Goal: Communication & Community: Answer question/provide support

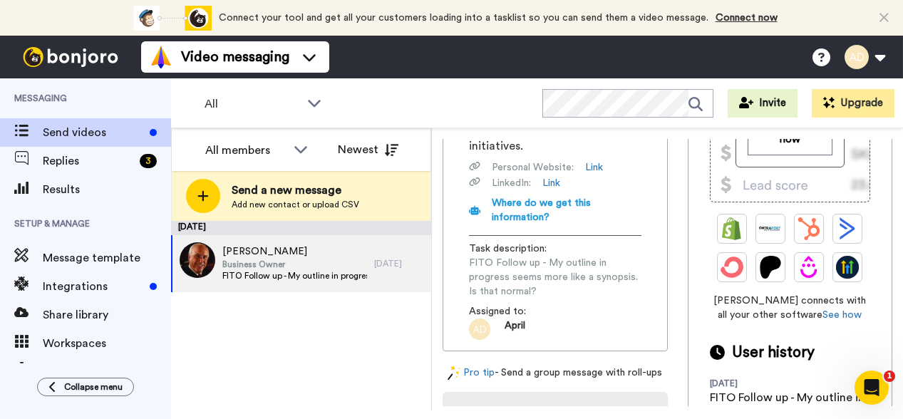
scroll to position [327, 0]
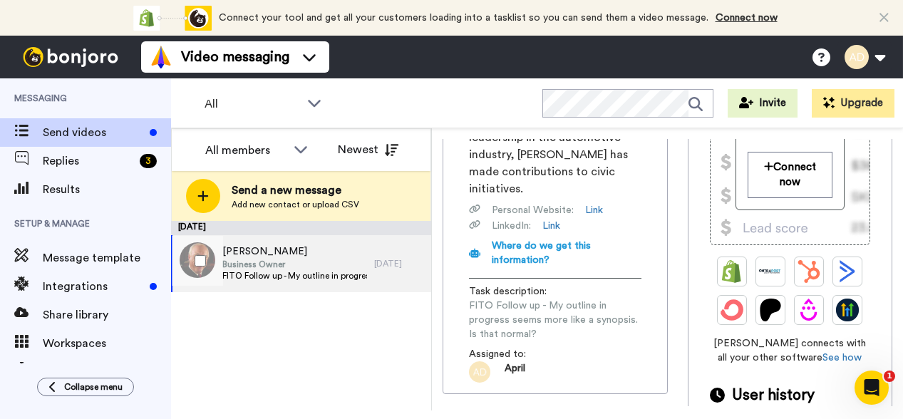
click at [266, 268] on span "Business Owner" at bounding box center [294, 264] width 145 height 11
click at [277, 262] on span "Business Owner" at bounding box center [294, 264] width 145 height 11
click at [273, 262] on span "Business Owner" at bounding box center [294, 264] width 145 height 11
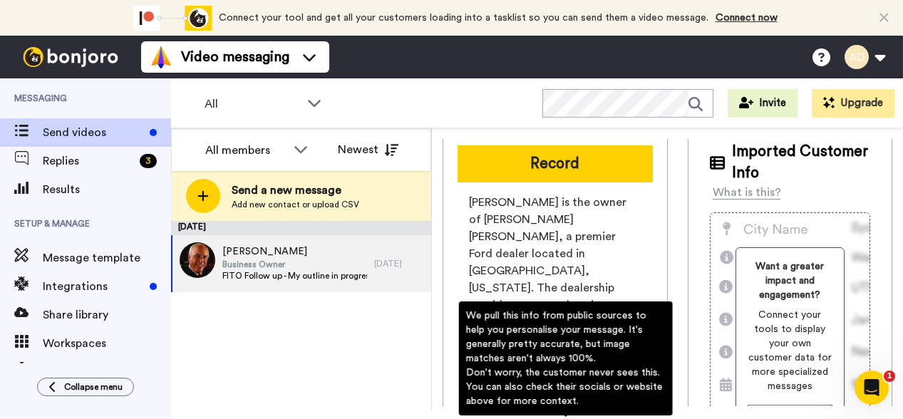
scroll to position [0, 0]
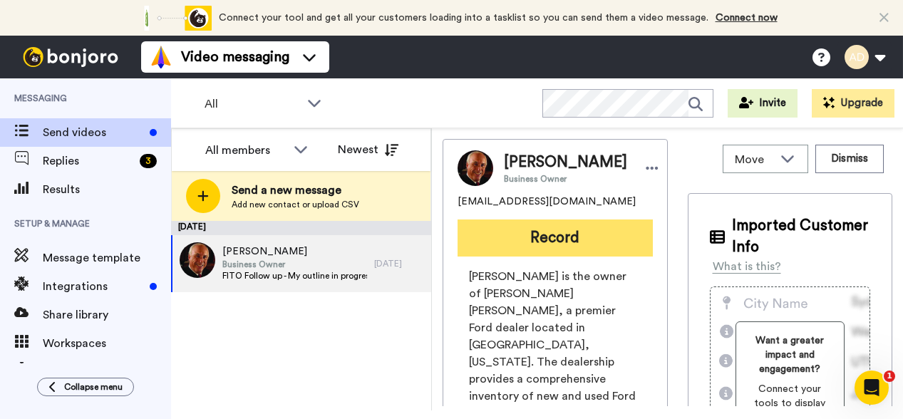
click at [544, 244] on button "Record" at bounding box center [554, 237] width 195 height 37
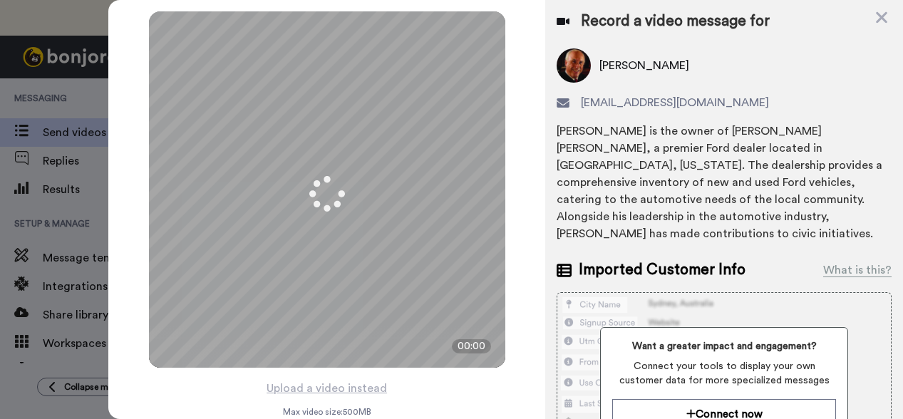
scroll to position [2, 0]
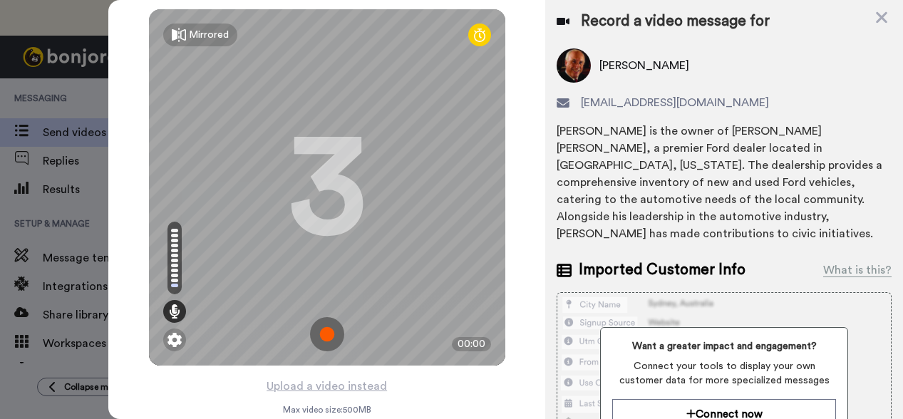
click at [326, 335] on img at bounding box center [327, 334] width 34 height 34
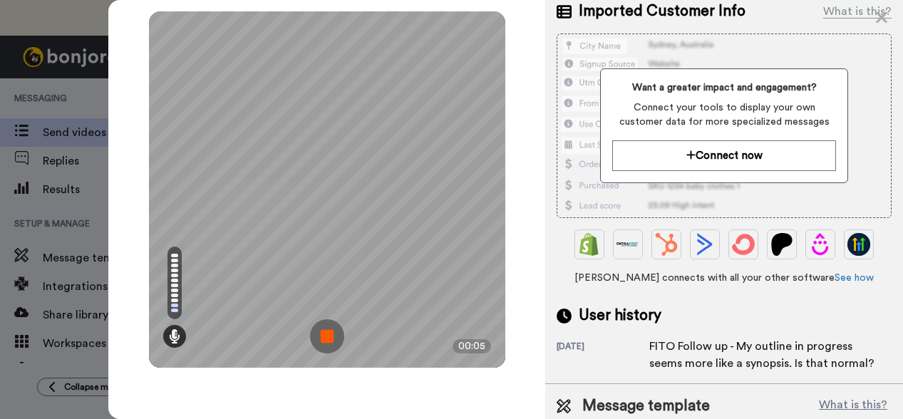
scroll to position [298, 0]
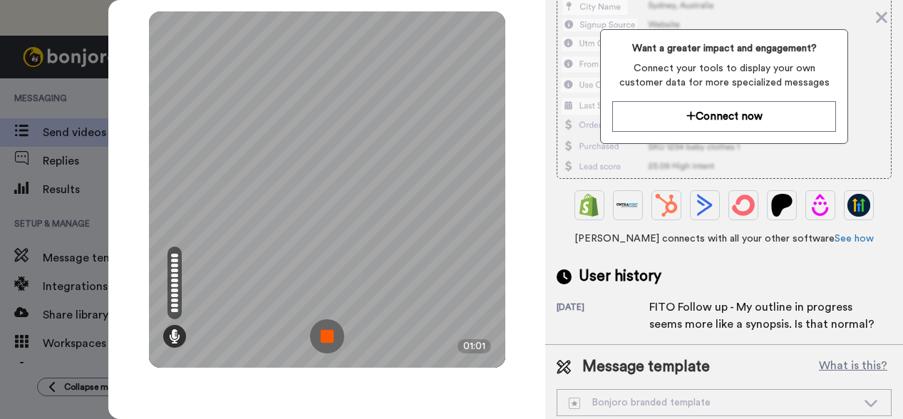
click at [330, 331] on img at bounding box center [327, 336] width 34 height 34
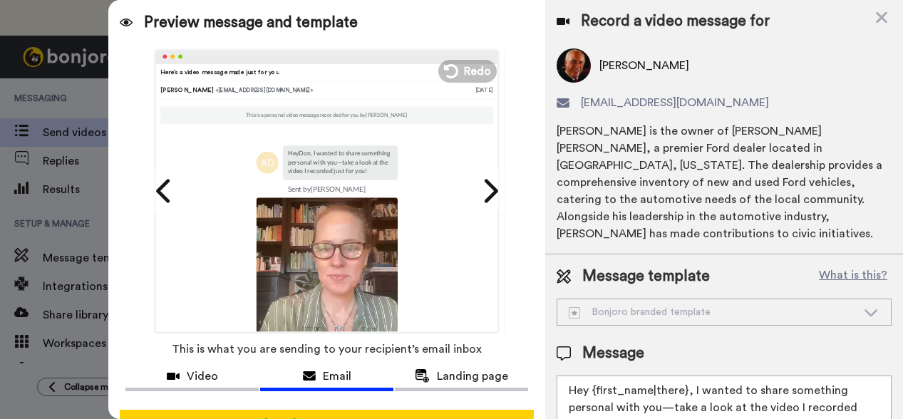
scroll to position [88, 0]
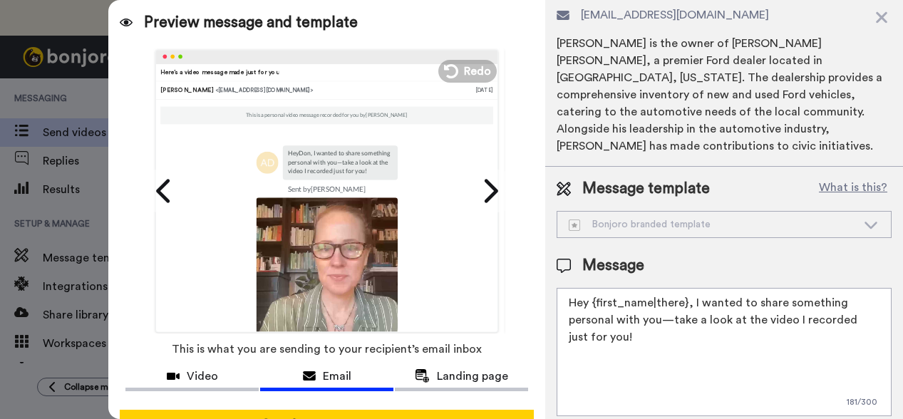
drag, startPoint x: 690, startPoint y: 288, endPoint x: 682, endPoint y: 326, distance: 39.3
click at [682, 326] on textarea "Hey {first_name|there}, I wanted to share something personal with you—take a lo…" at bounding box center [723, 352] width 335 height 128
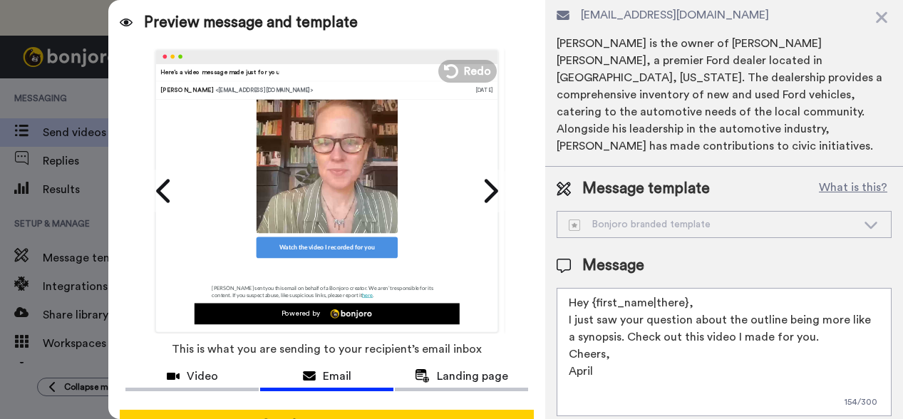
scroll to position [43, 0]
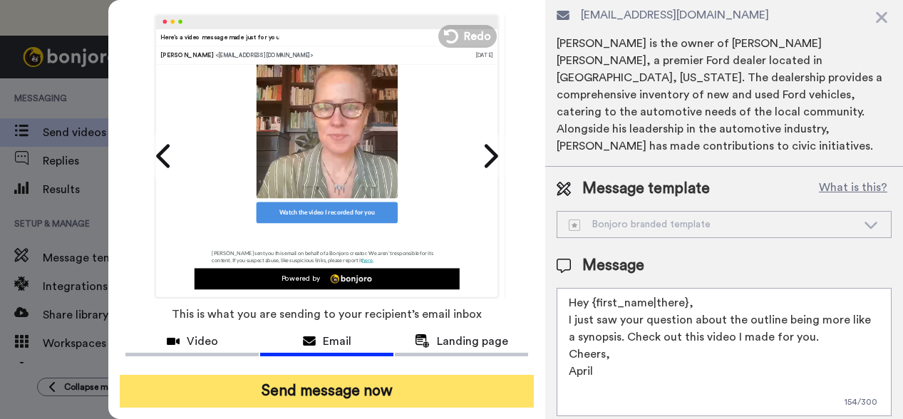
type textarea "Hey {first_name|there}, I just saw your question about the outline being more l…"
click at [367, 390] on button "Send message now" at bounding box center [327, 391] width 414 height 33
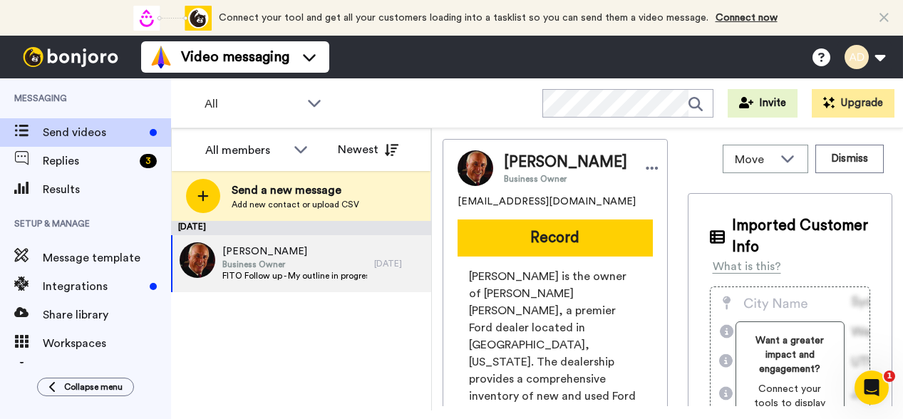
scroll to position [0, 0]
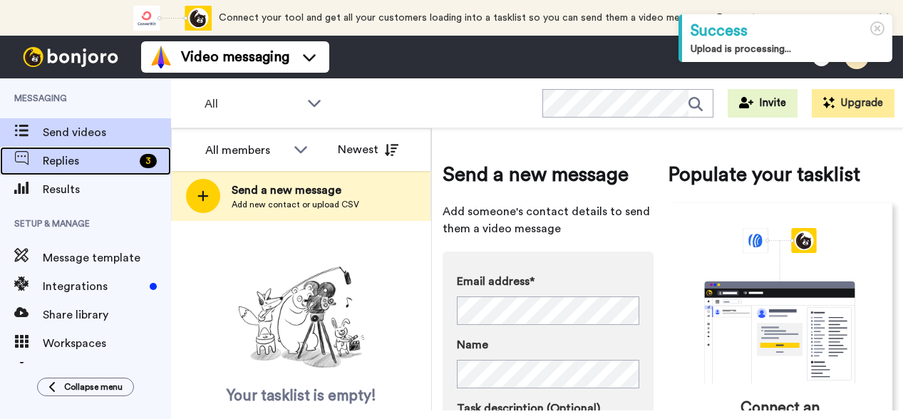
click at [76, 160] on span "Replies" at bounding box center [88, 160] width 91 height 17
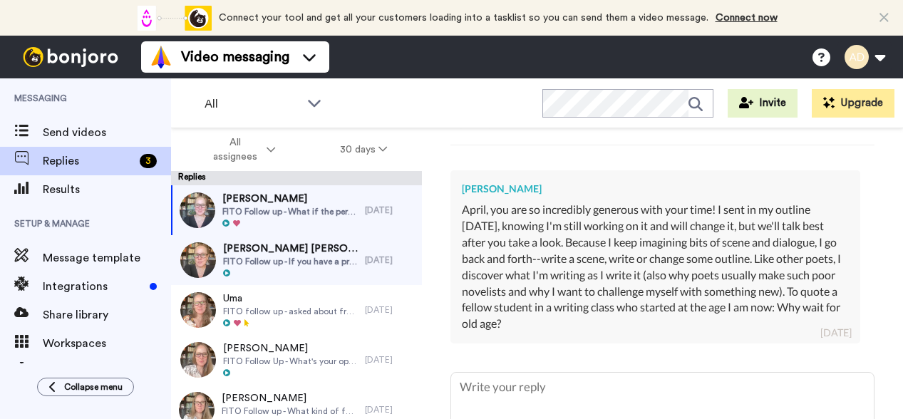
scroll to position [379, 0]
type textarea "x"
